Goal: Task Accomplishment & Management: Complete application form

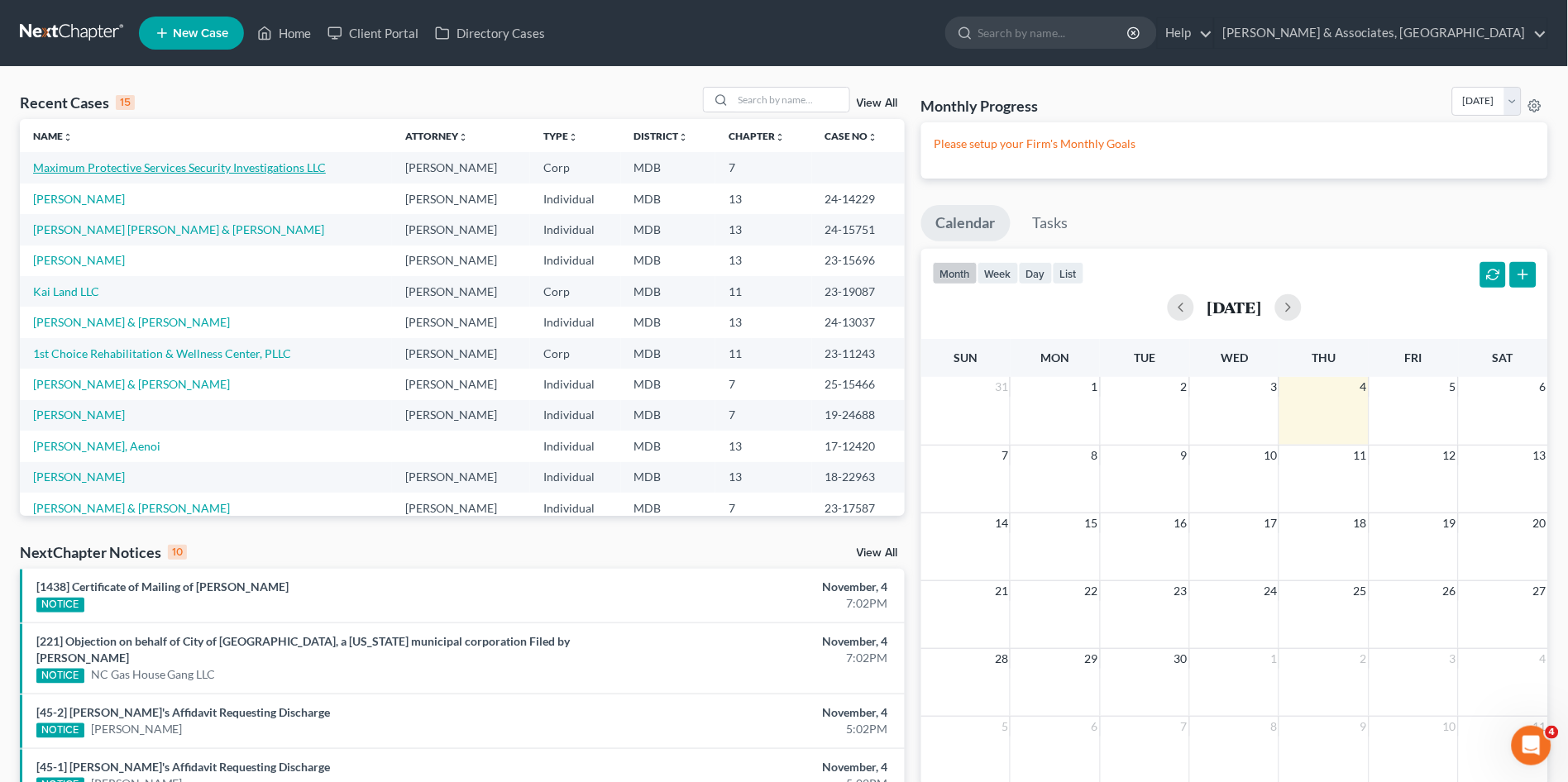
click at [104, 165] on link "Maximum Protective Services Security Investigations LLC" at bounding box center [179, 167] width 293 height 14
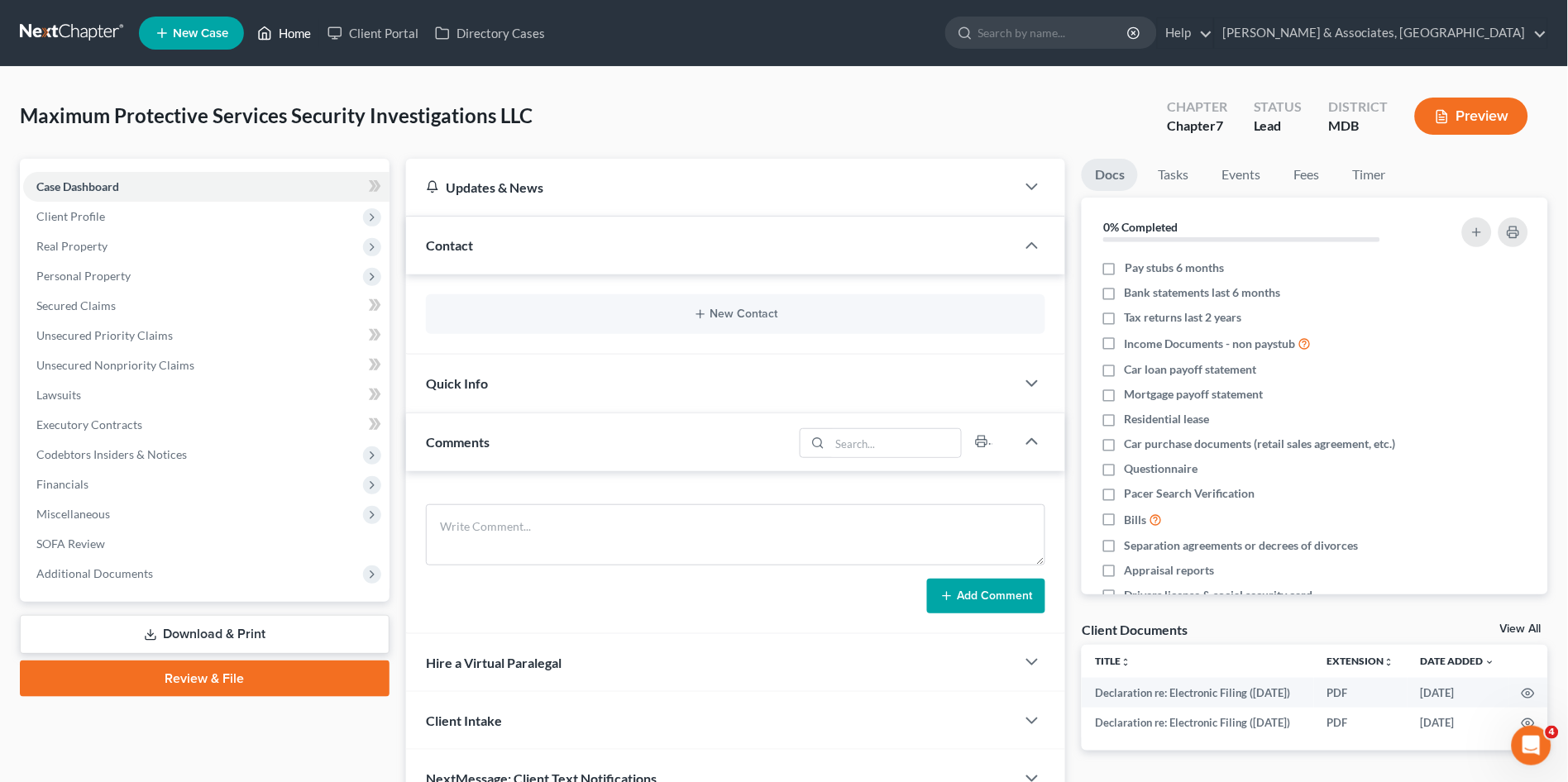
click at [268, 31] on icon at bounding box center [264, 33] width 15 height 20
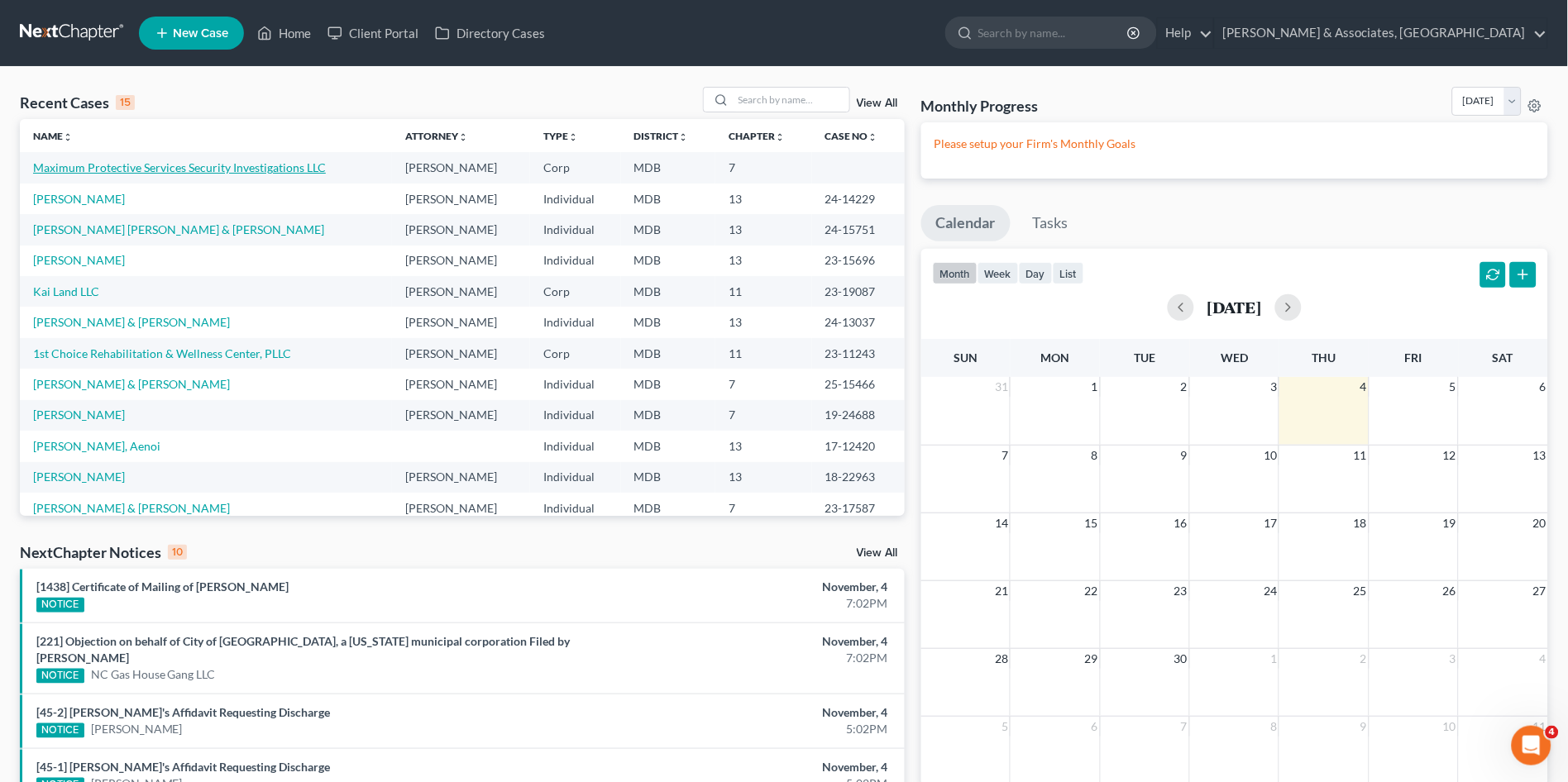
click at [205, 165] on link "Maximum Protective Services Security Investigations LLC" at bounding box center [179, 167] width 293 height 14
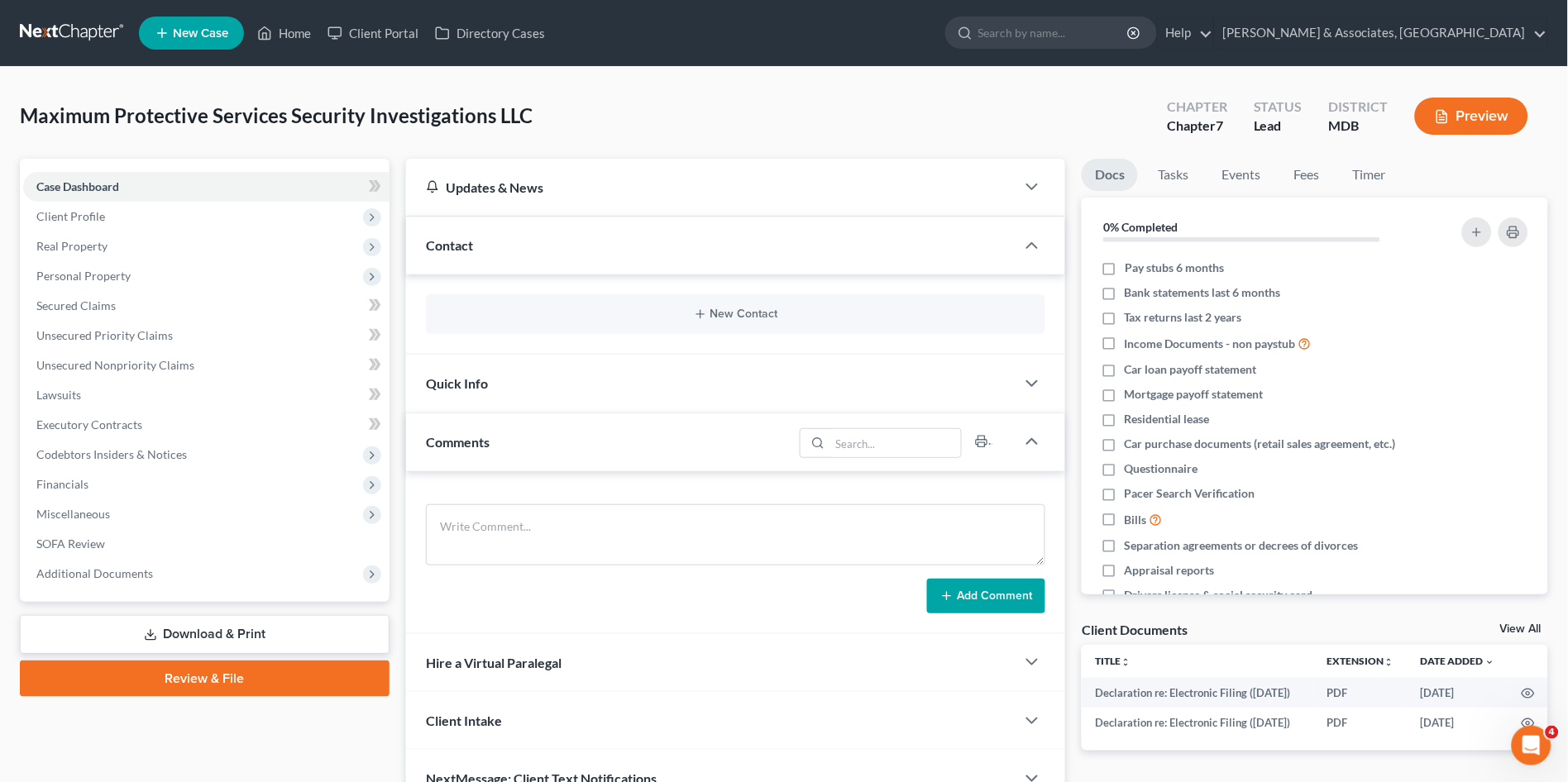
scroll to position [87, 0]
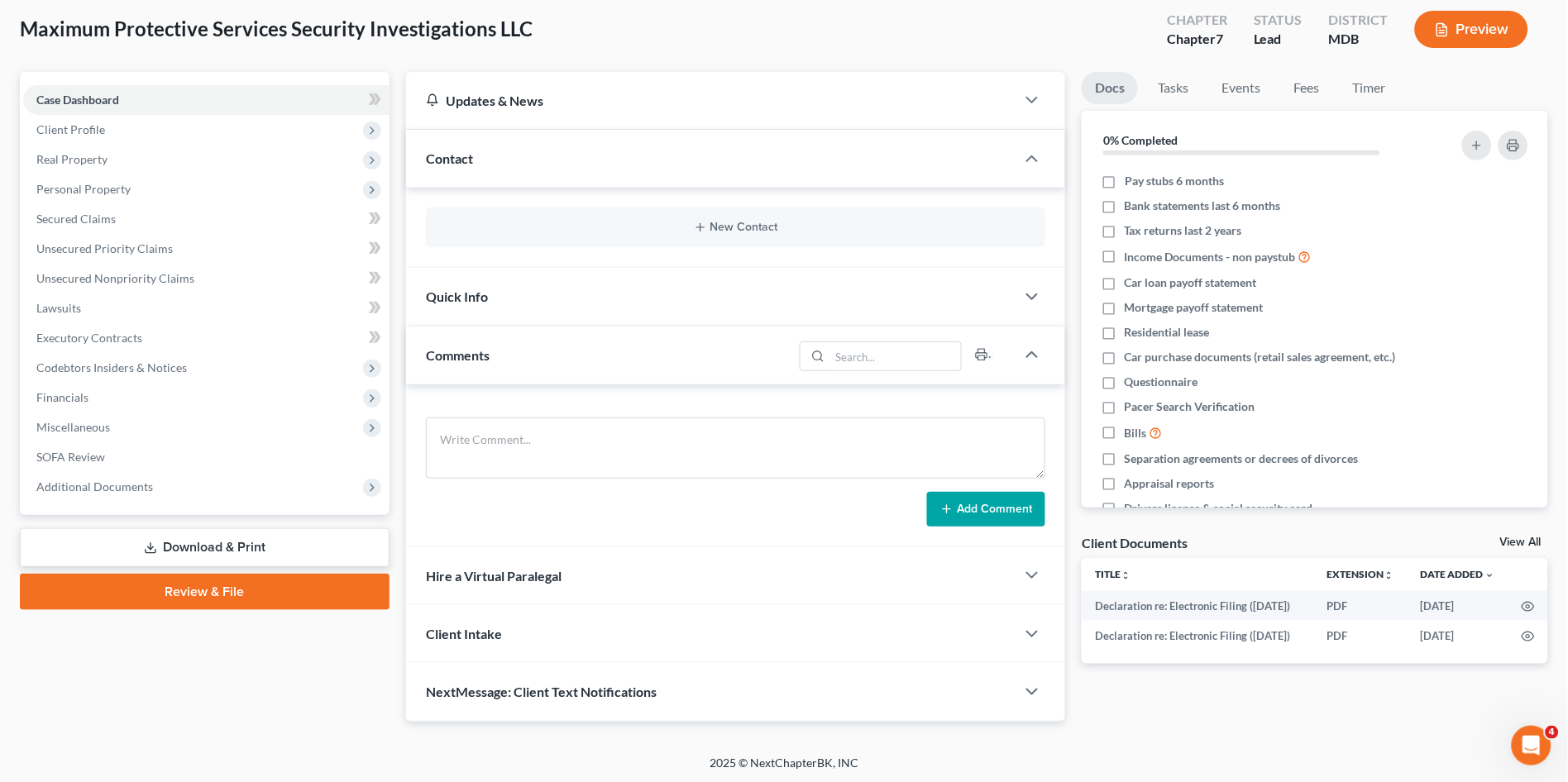
click at [225, 594] on link "Review & File" at bounding box center [205, 592] width 369 height 37
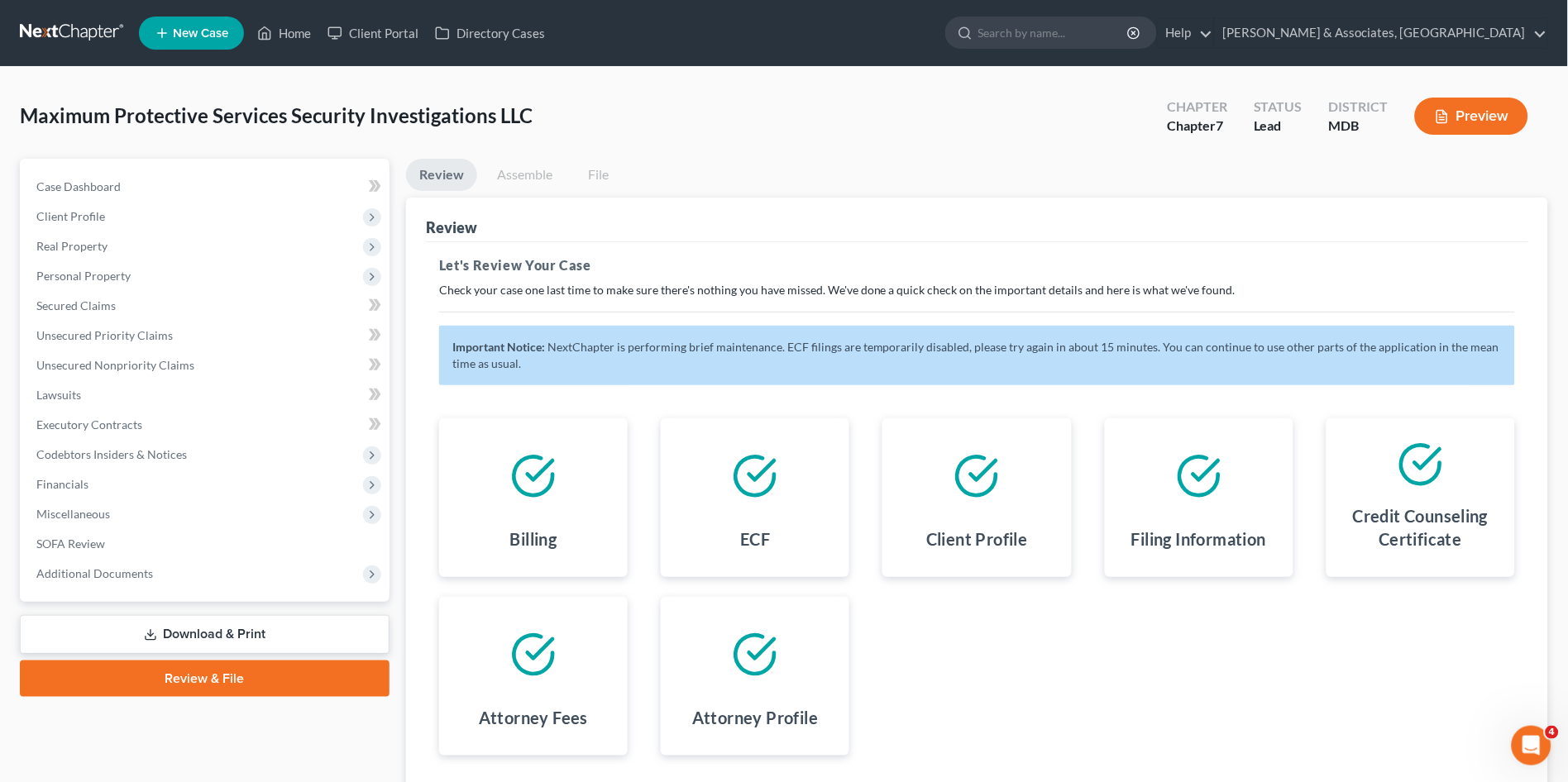
click at [524, 167] on link "Assemble" at bounding box center [525, 174] width 82 height 32
click at [527, 181] on link "Assemble" at bounding box center [525, 174] width 82 height 32
click at [296, 35] on link "Home" at bounding box center [284, 33] width 71 height 30
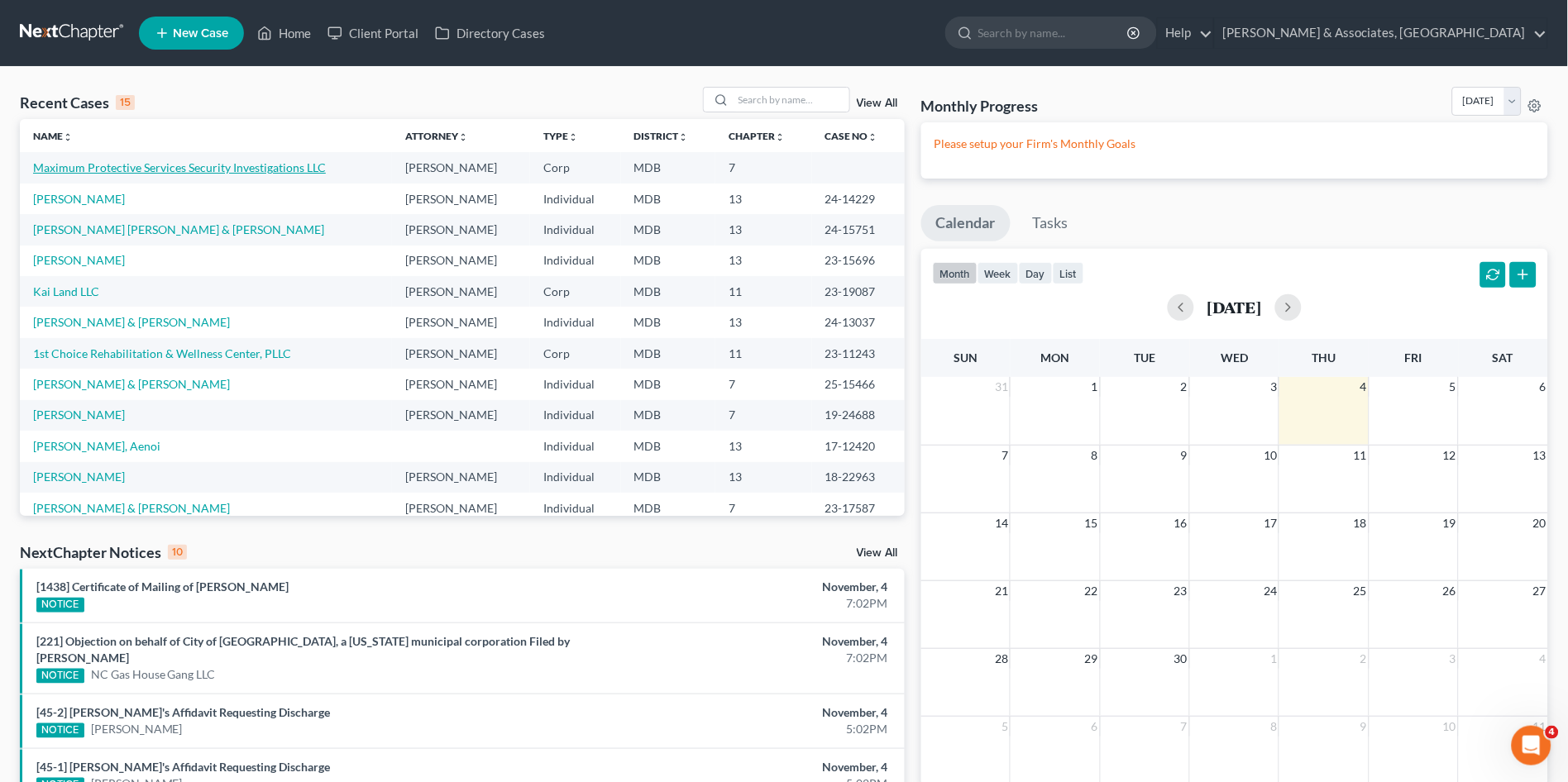
click at [246, 165] on link "Maximum Protective Services Security Investigations LLC" at bounding box center [179, 167] width 293 height 14
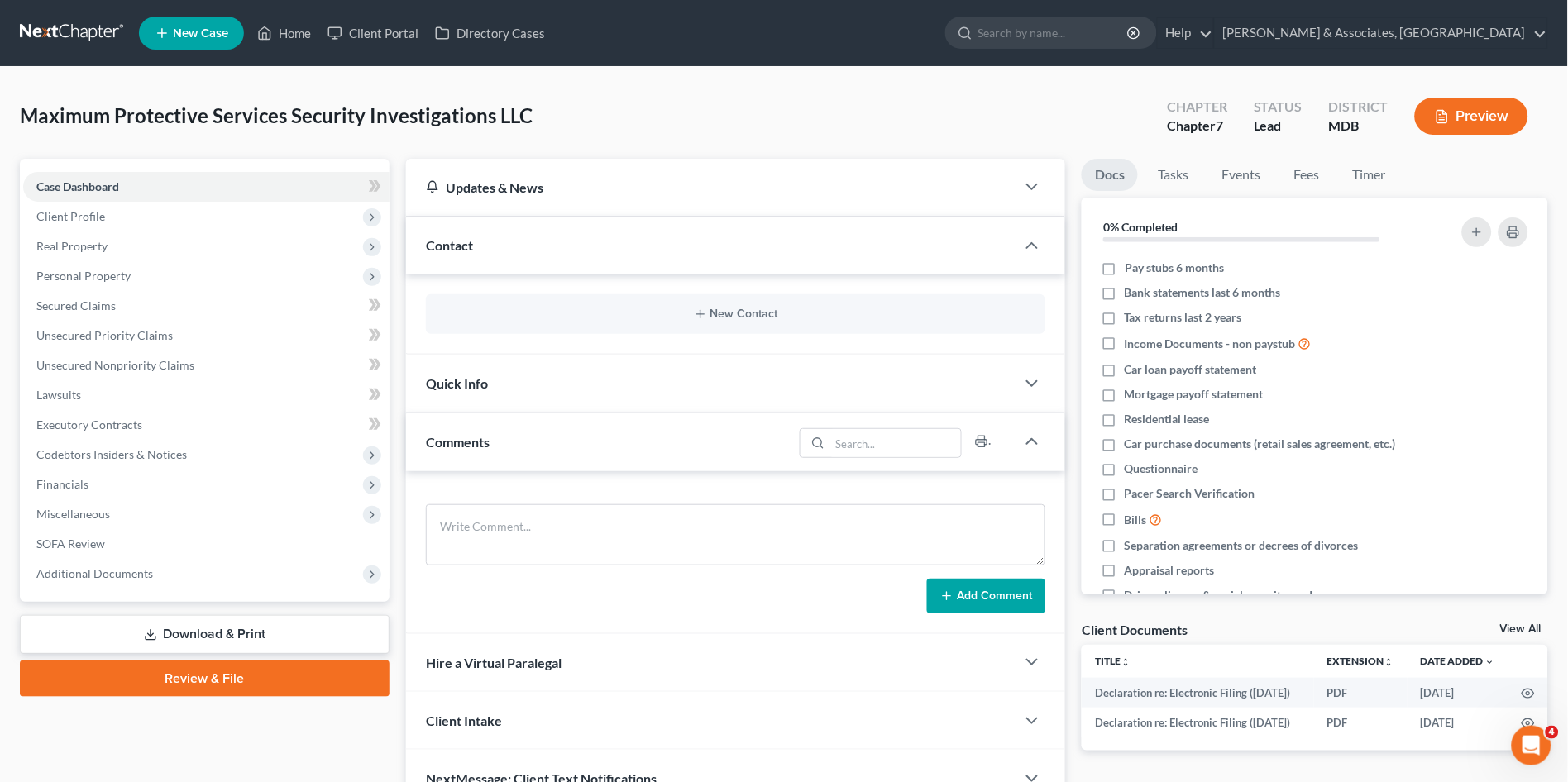
click at [230, 684] on link "Review & File" at bounding box center [205, 679] width 369 height 37
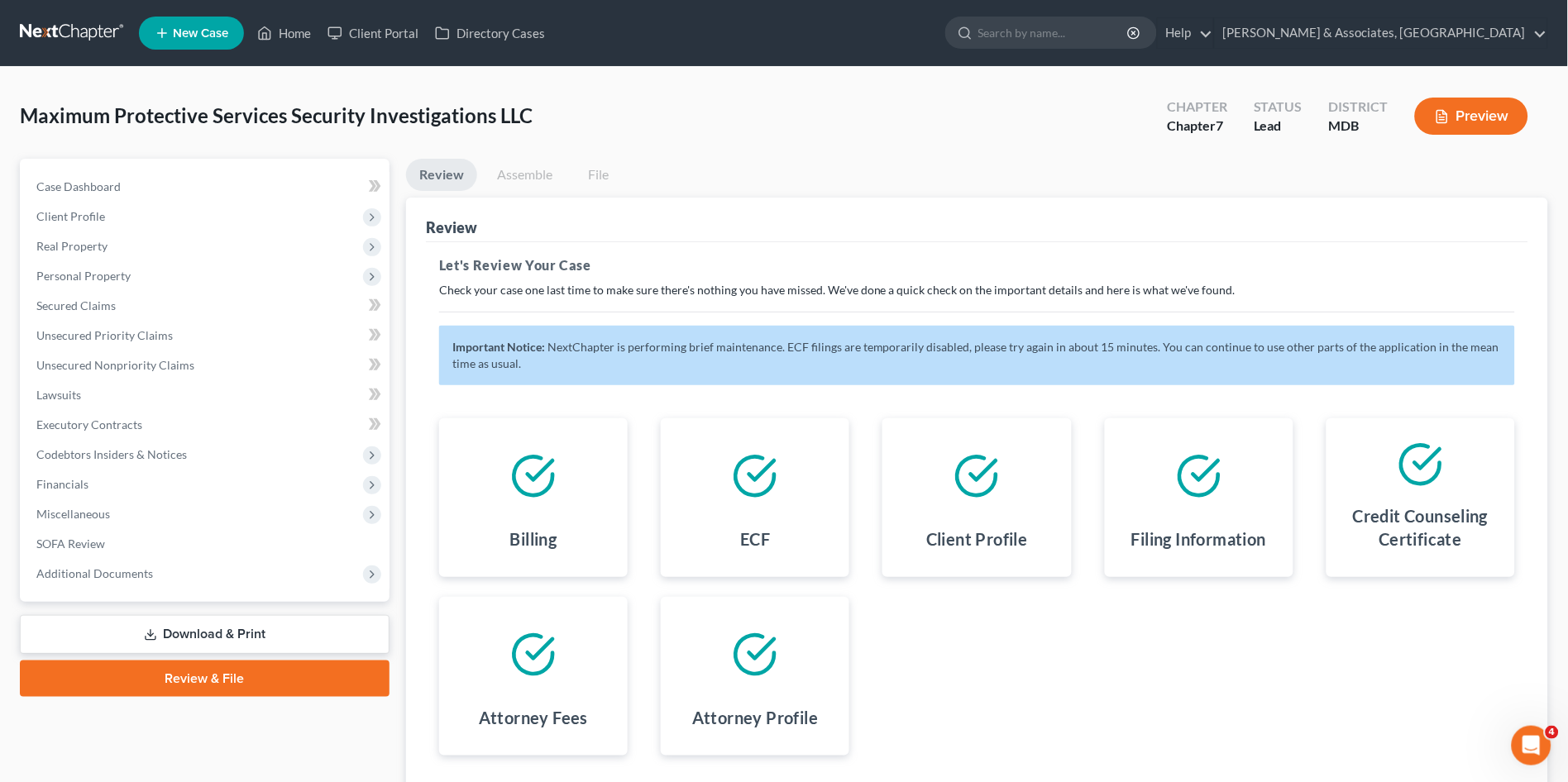
click at [524, 164] on link "Assemble" at bounding box center [525, 174] width 82 height 32
click at [290, 31] on link "Home" at bounding box center [284, 33] width 71 height 30
click at [290, 30] on link "Home" at bounding box center [284, 33] width 71 height 30
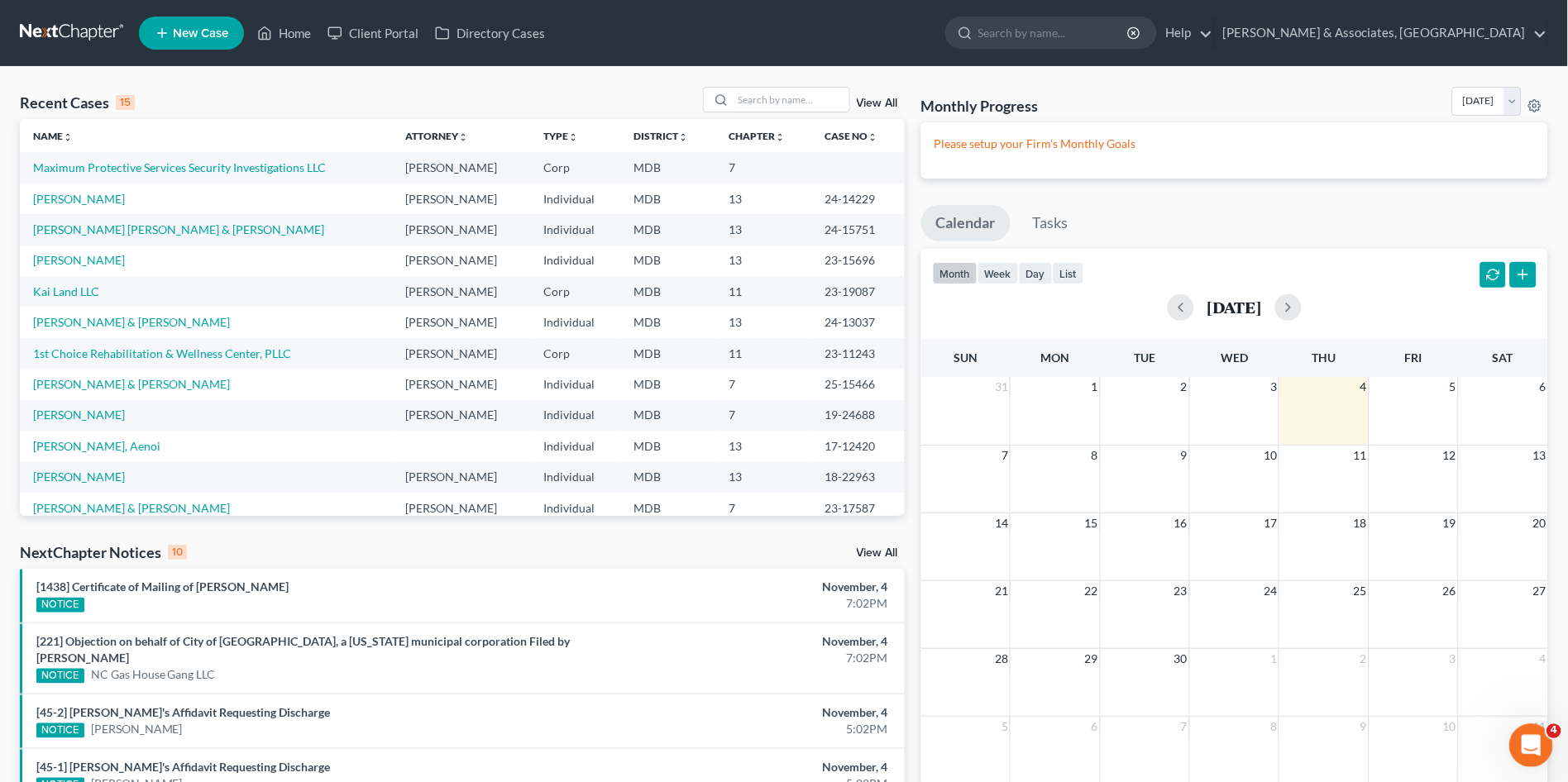
click at [1518, 738] on icon "Open Intercom Messenger" at bounding box center [1528, 744] width 27 height 27
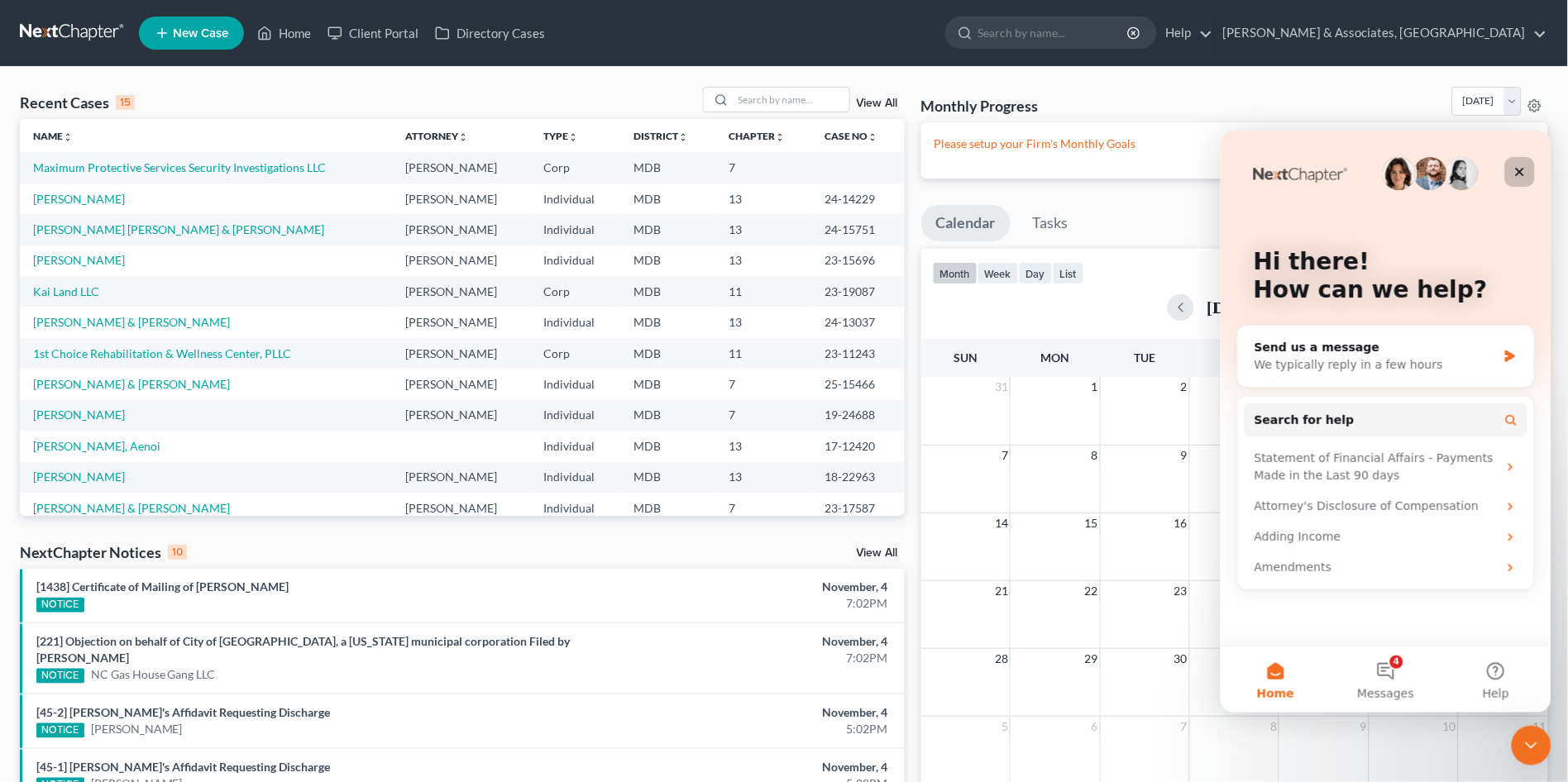
click at [1512, 175] on icon "Close" at bounding box center [1518, 171] width 13 height 13
